Goal: Transaction & Acquisition: Purchase product/service

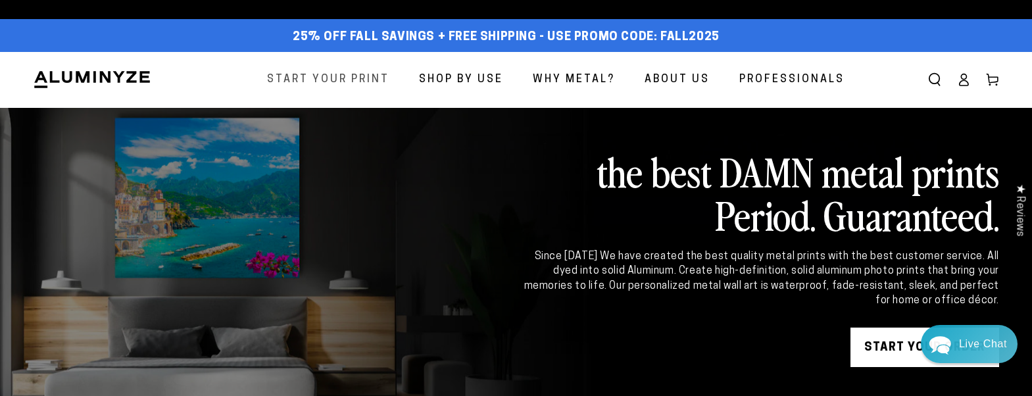
click at [358, 78] on span "Start Your Print" at bounding box center [328, 79] width 122 height 19
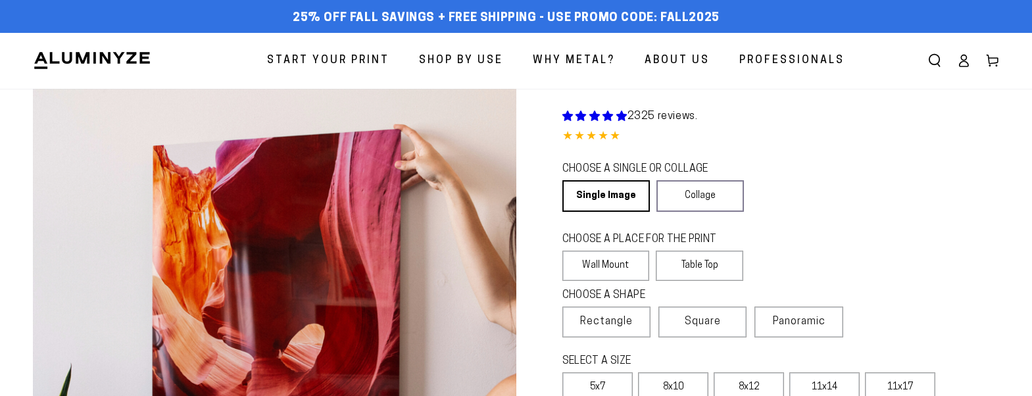
select select "**********"
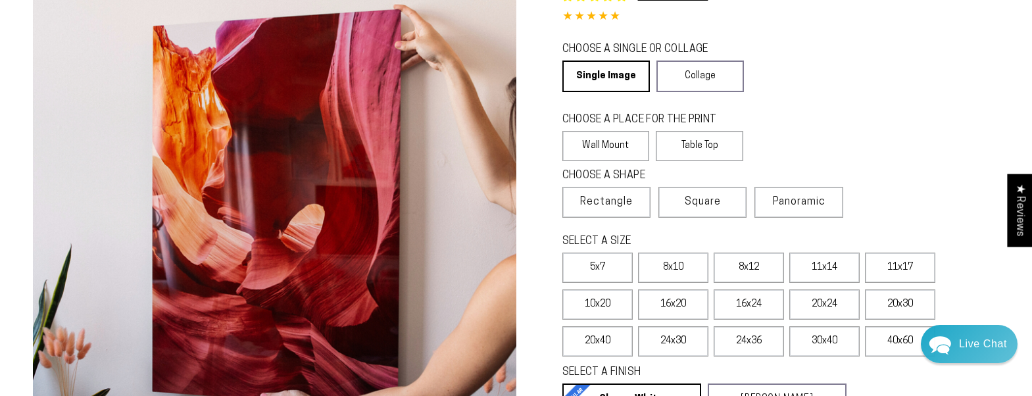
scroll to position [132, 0]
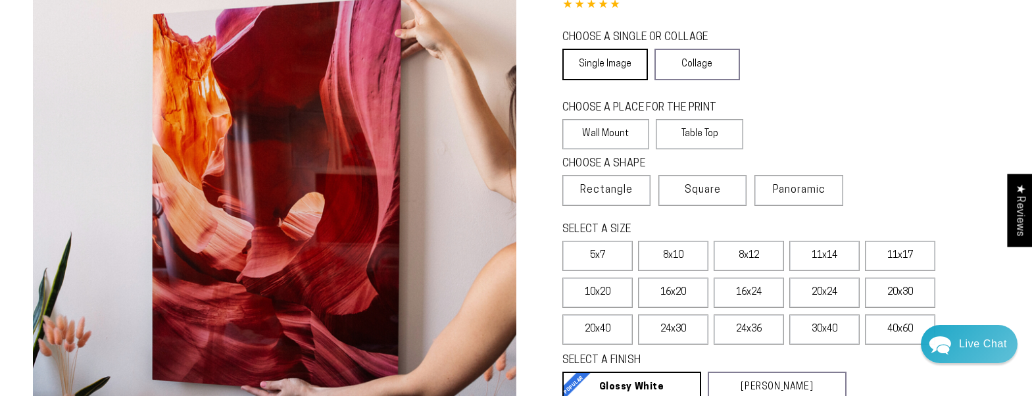
click at [627, 69] on link "Single Image" at bounding box center [605, 65] width 86 height 32
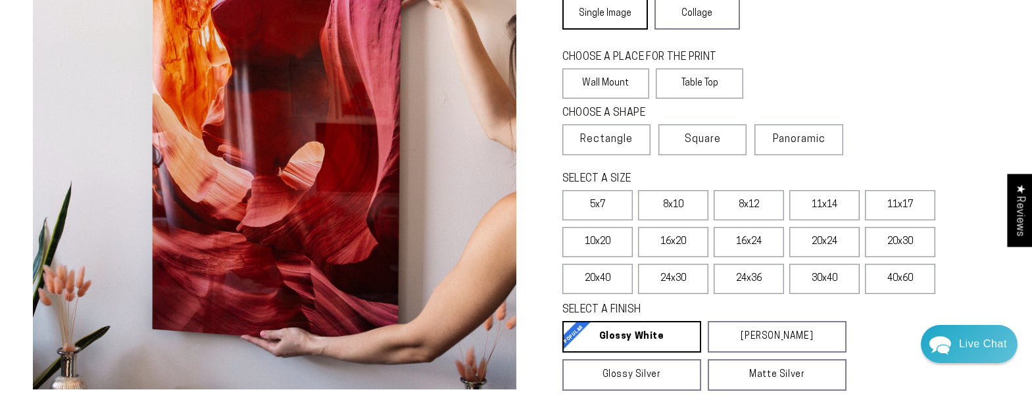
scroll to position [197, 0]
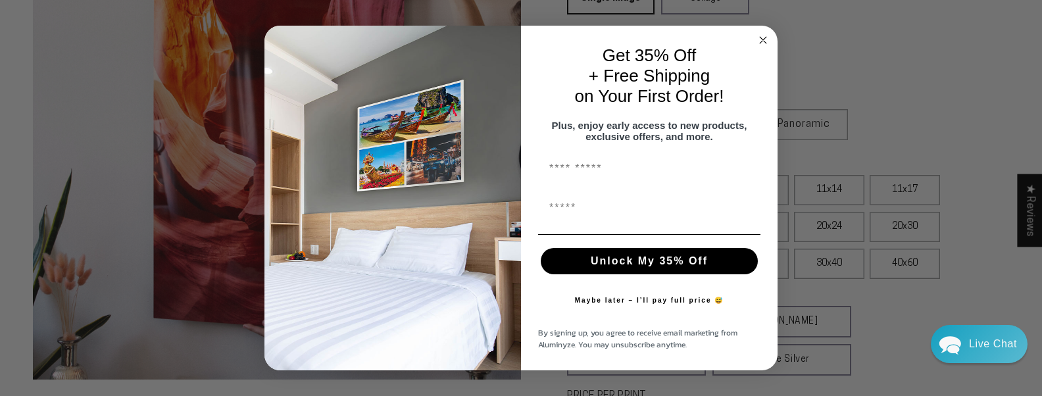
click at [767, 33] on circle "Close dialog" at bounding box center [763, 40] width 15 height 15
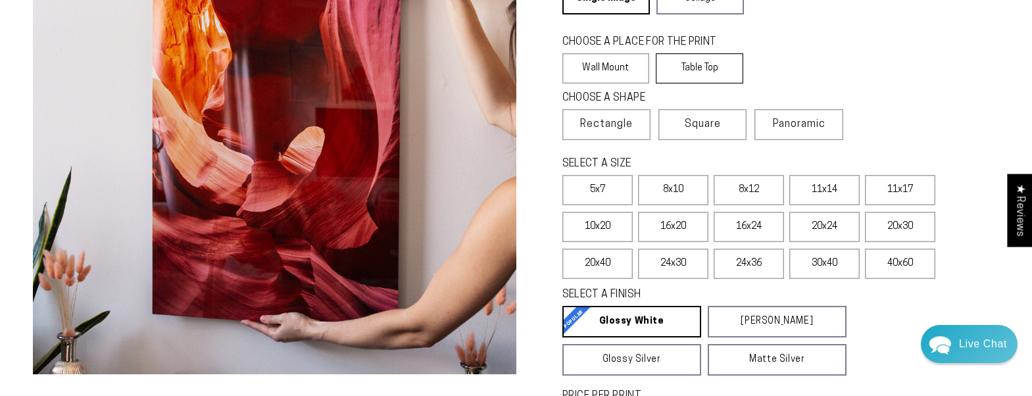
click at [719, 69] on label "Table Top" at bounding box center [699, 68] width 87 height 30
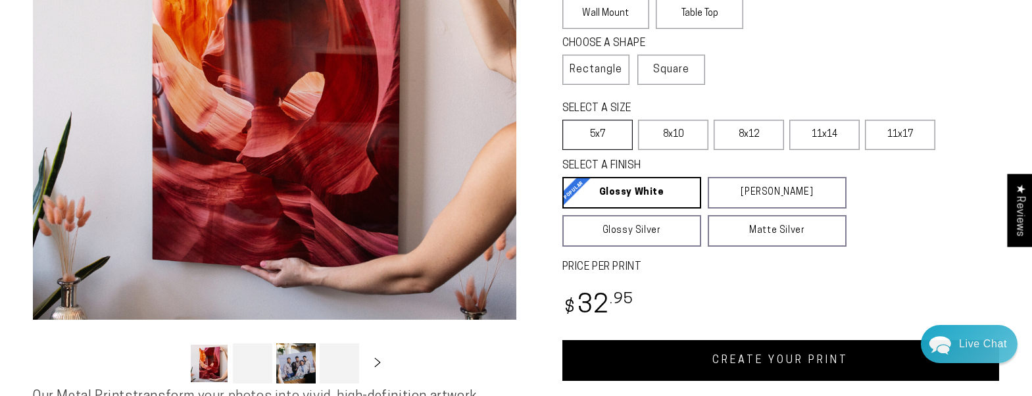
scroll to position [395, 0]
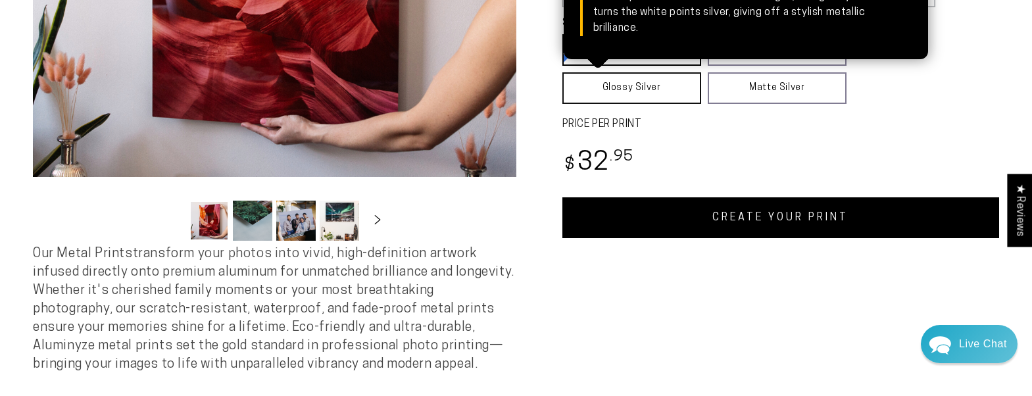
click at [640, 93] on link "Glossy Silver Glossy Silver Our silver gloss produces uniquely luminous prints …" at bounding box center [631, 88] width 139 height 32
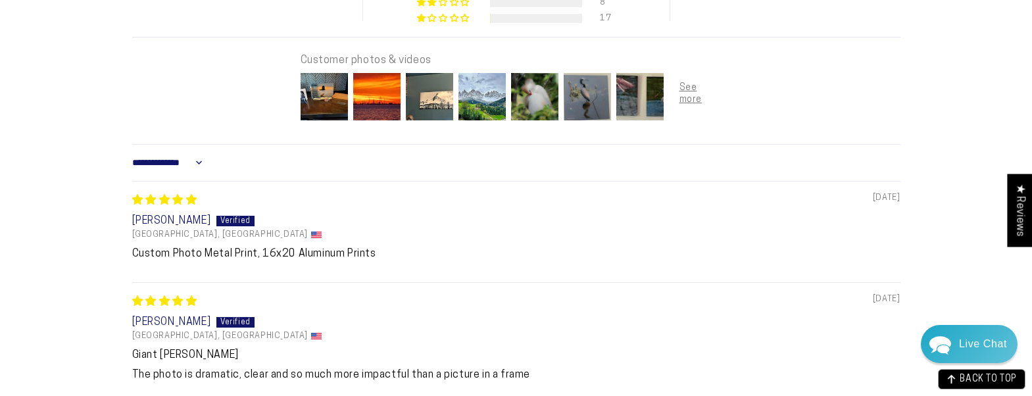
scroll to position [855, 0]
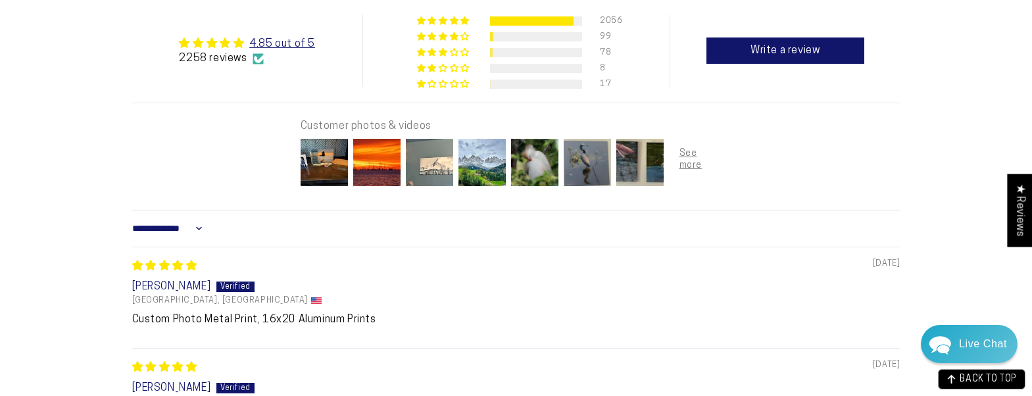
click at [439, 183] on img at bounding box center [429, 162] width 53 height 53
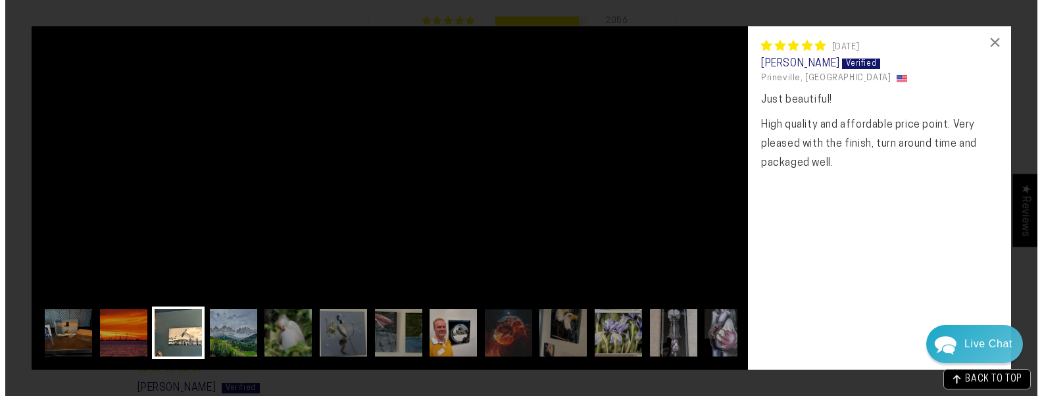
scroll to position [860, 0]
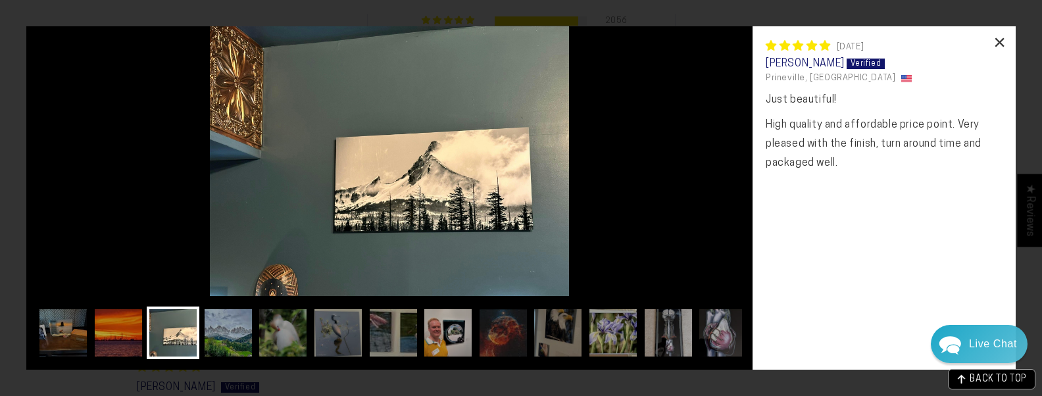
click at [999, 44] on div "×" at bounding box center [1000, 42] width 32 height 32
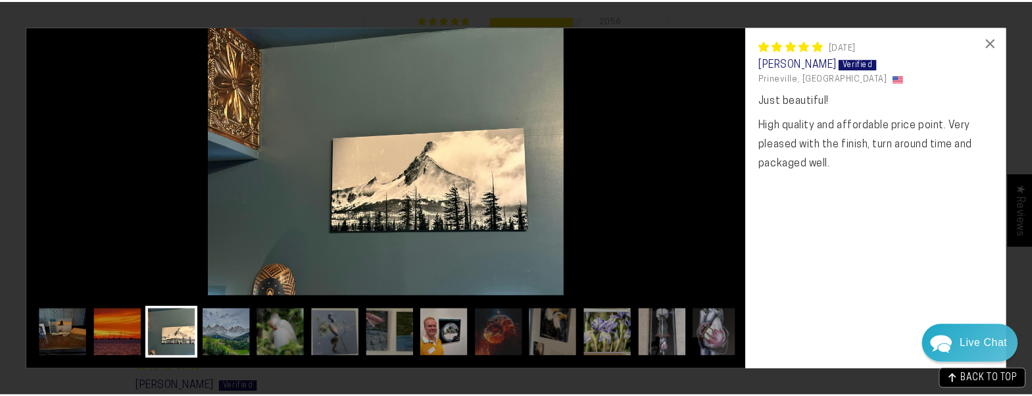
scroll to position [855, 0]
